Goal: Navigation & Orientation: Find specific page/section

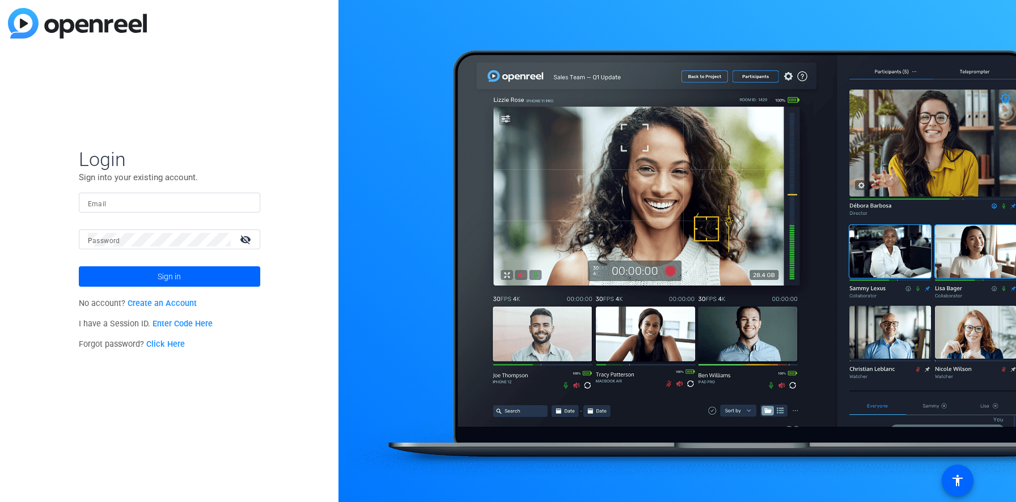
click at [201, 204] on input "Email" at bounding box center [169, 203] width 163 height 14
type input "[PERSON_NAME][EMAIL_ADDRESS][DOMAIN_NAME]"
click at [213, 262] on mat-form-field "Password visibility_off" at bounding box center [169, 248] width 181 height 37
click at [159, 276] on span "Sign in" at bounding box center [169, 276] width 23 height 28
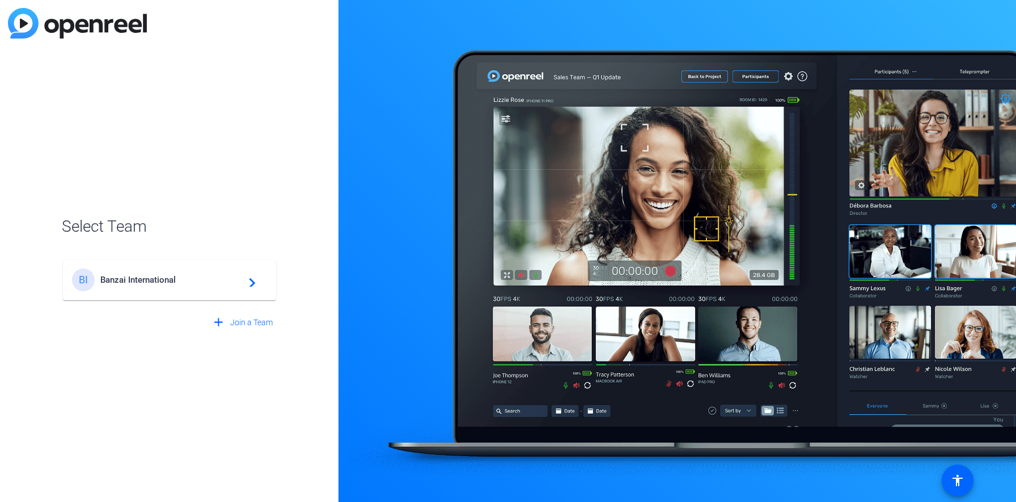
click at [159, 276] on span "Banzai International" at bounding box center [171, 280] width 142 height 10
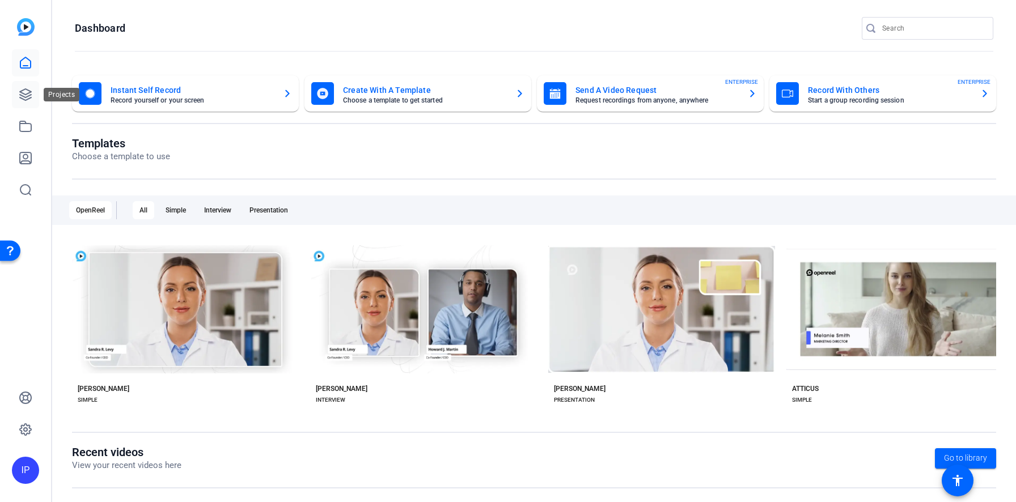
click at [27, 88] on icon at bounding box center [26, 95] width 14 height 14
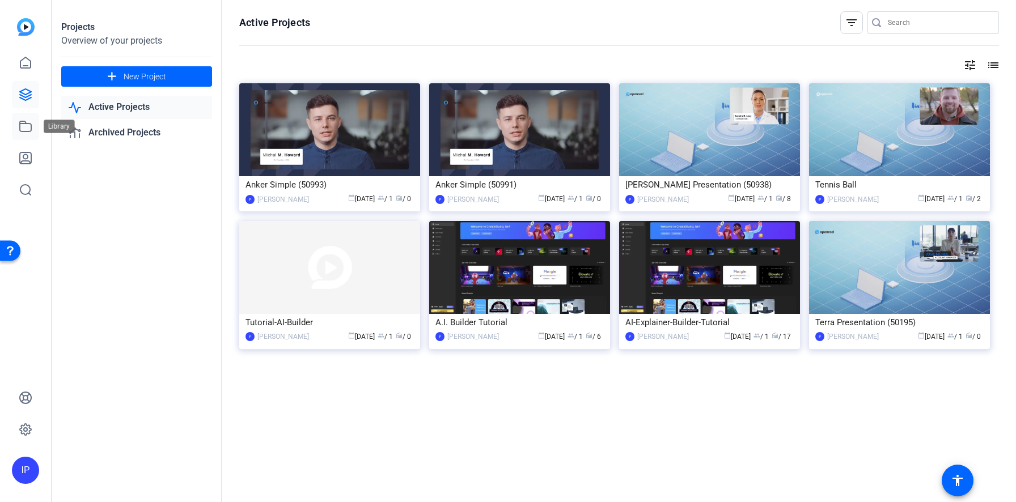
click at [24, 126] on icon at bounding box center [26, 127] width 14 height 14
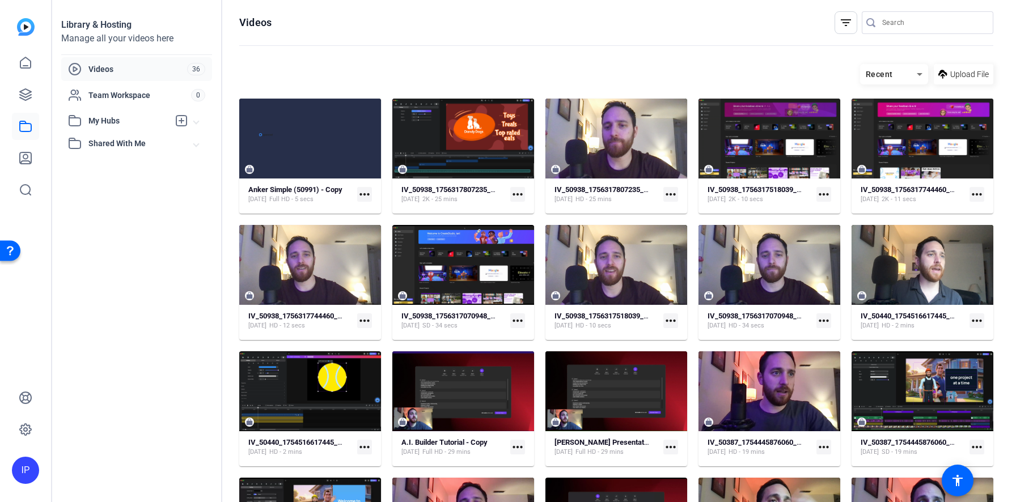
click at [127, 69] on span "Videos" at bounding box center [137, 68] width 99 height 11
